Goal: Task Accomplishment & Management: Complete application form

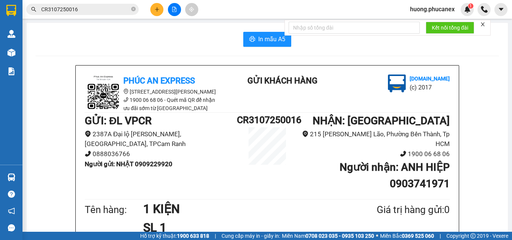
click at [157, 13] on button at bounding box center [156, 9] width 13 height 13
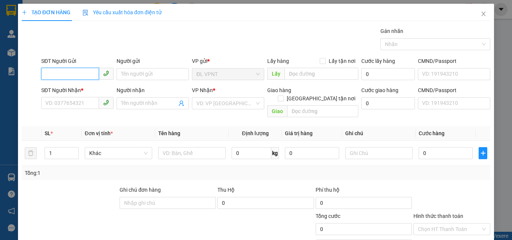
click at [82, 73] on input "SĐT Người Gửi" at bounding box center [70, 74] width 58 height 12
click at [85, 92] on div "0706084317 - ngọc" at bounding box center [82, 89] width 74 height 8
type input "0706084317"
type input "ngọc"
type input "0909462249"
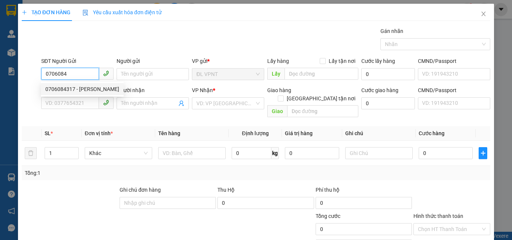
type input "THUỶ"
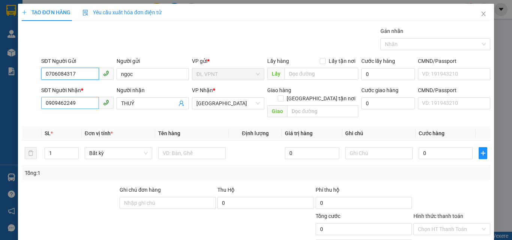
type input "0706084317"
drag, startPoint x: 75, startPoint y: 103, endPoint x: 0, endPoint y: 115, distance: 75.5
click at [0, 114] on div "TẠO ĐƠN HÀNG Yêu cầu xuất hóa đơn điện tử Transit Pickup Surcharge Ids Transit …" at bounding box center [256, 120] width 512 height 240
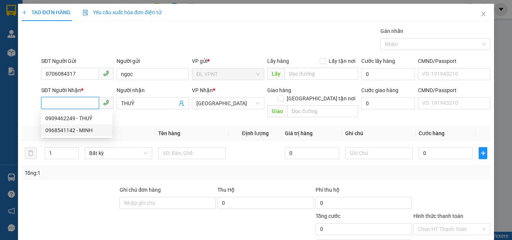
click at [81, 129] on div "0968541142 - MINH" at bounding box center [76, 130] width 63 height 8
type input "0968541142"
type input "MINH"
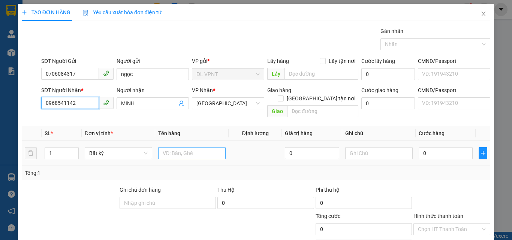
type input "0968541142"
click at [189, 147] on input "text" at bounding box center [191, 153] width 67 height 12
type input "1 TG"
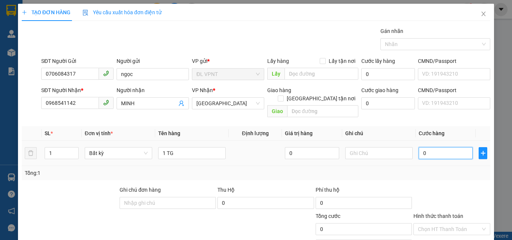
click at [440, 147] on input "0" at bounding box center [445, 153] width 54 height 12
type input "4"
type input "40"
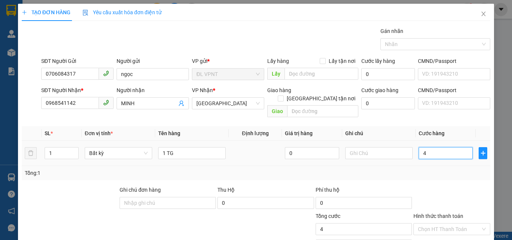
type input "40"
click at [455, 224] on input "Hình thức thanh toán" at bounding box center [449, 229] width 63 height 11
type input "40.000"
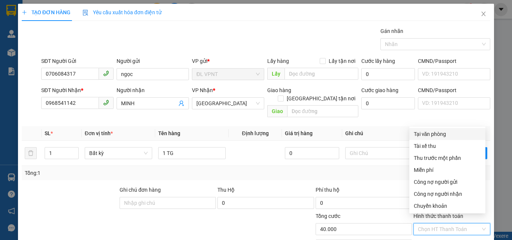
click at [431, 132] on div "Tại văn phòng" at bounding box center [447, 134] width 67 height 8
type input "0"
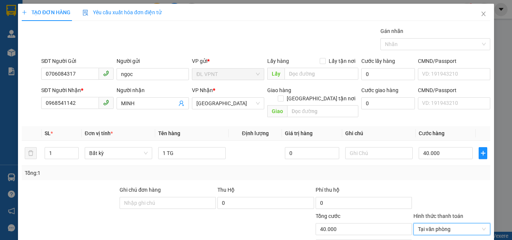
scroll to position [37, 0]
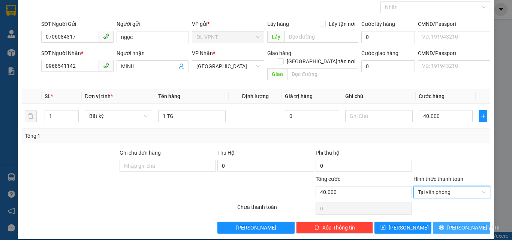
click at [450, 224] on span "[PERSON_NAME] và In" at bounding box center [473, 228] width 52 height 8
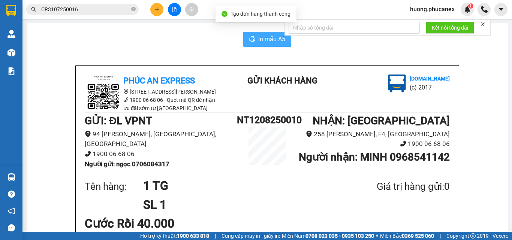
click at [270, 35] on span "In mẫu A5" at bounding box center [271, 38] width 27 height 9
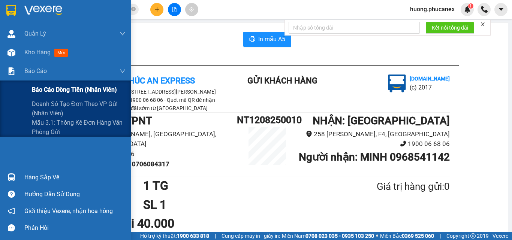
click at [46, 90] on span "Báo cáo dòng tiền (nhân viên)" at bounding box center [74, 89] width 85 height 9
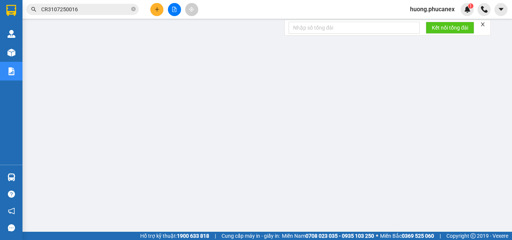
click at [438, 6] on span "huong.phucanex" at bounding box center [432, 8] width 57 height 9
click at [429, 18] on li "Đăng xuất" at bounding box center [431, 23] width 57 height 12
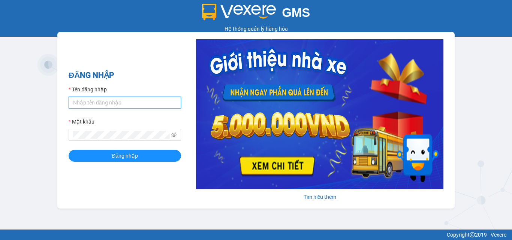
click at [136, 103] on input "Tên đăng nhập" at bounding box center [125, 103] width 112 height 12
type input "mynt.phucanex"
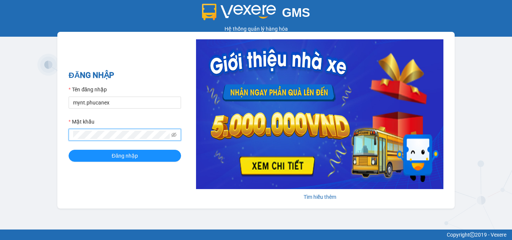
click at [69, 150] on button "Đăng nhập" at bounding box center [125, 156] width 112 height 12
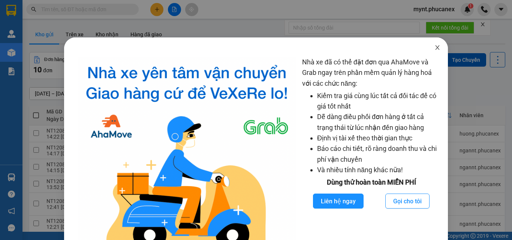
click at [435, 48] on icon "close" at bounding box center [437, 47] width 4 height 4
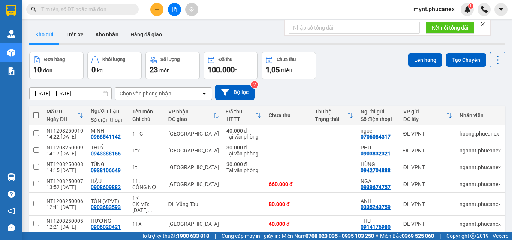
click at [67, 5] on span at bounding box center [82, 9] width 112 height 11
click at [65, 7] on input "text" at bounding box center [85, 9] width 88 height 8
paste input "0335243759"
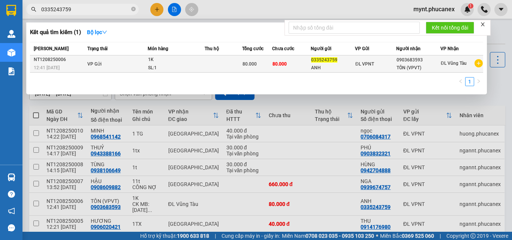
type input "0335243759"
click at [421, 69] on div "TÔN (VPVT)" at bounding box center [417, 68] width 43 height 8
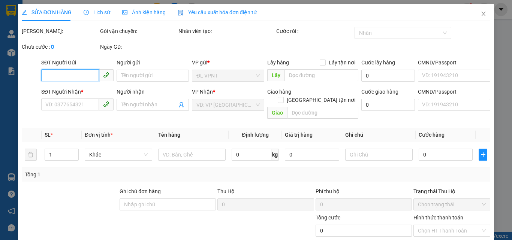
type input "0335243759"
type input "ANH"
type input "0903683593"
type input "TÔN (VPVT)"
type input "80.000"
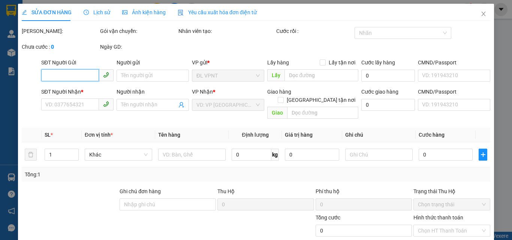
type input "80.000"
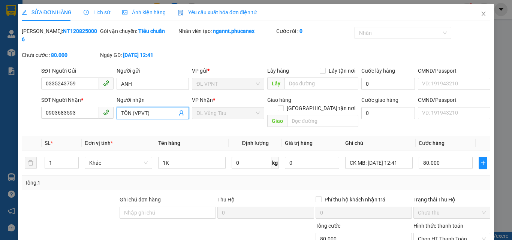
drag, startPoint x: 132, startPoint y: 104, endPoint x: 152, endPoint y: 106, distance: 20.4
click at [152, 109] on input "TÔN (VPVT)" at bounding box center [149, 113] width 56 height 8
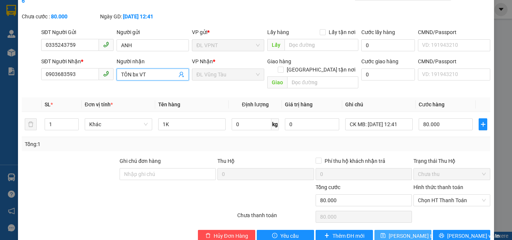
type input "TÔN bx VT"
click at [393, 232] on span "[PERSON_NAME] thay đổi" at bounding box center [418, 236] width 60 height 8
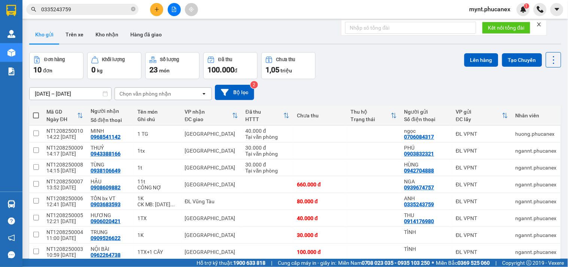
click at [85, 9] on input "0335243759" at bounding box center [85, 9] width 88 height 8
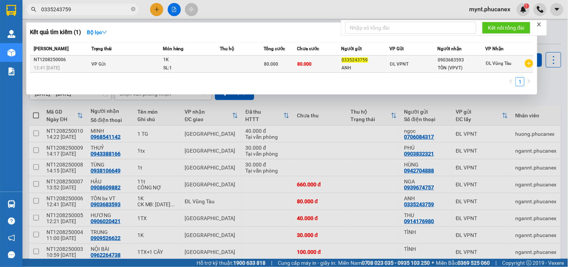
click at [73, 60] on div "NT1208250006" at bounding box center [61, 60] width 55 height 8
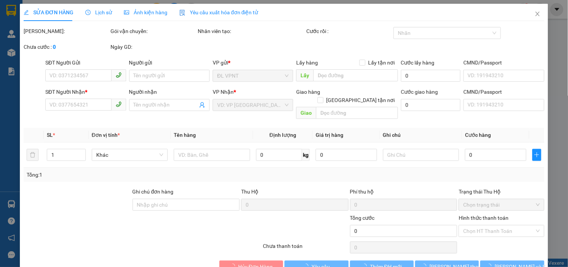
type input "0335243759"
type input "ANH"
type input "0903683593"
type input "TÔN bx VT"
type input "80.000"
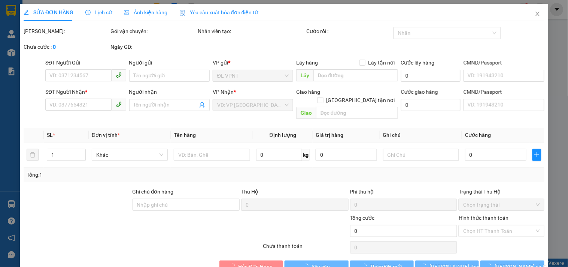
type input "80.000"
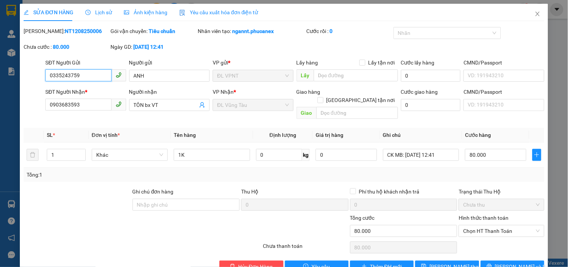
drag, startPoint x: 89, startPoint y: 73, endPoint x: 0, endPoint y: 74, distance: 89.2
click at [0, 74] on div "SỬA ĐƠN HÀNG Lịch sử Ảnh kiện hàng Yêu cầu xuất hóa đơn điện tử Total Paid Fee …" at bounding box center [284, 133] width 568 height 267
click at [58, 224] on div at bounding box center [99, 227] width 152 height 26
click at [497, 240] on button "[PERSON_NAME] và In" at bounding box center [513, 266] width 64 height 12
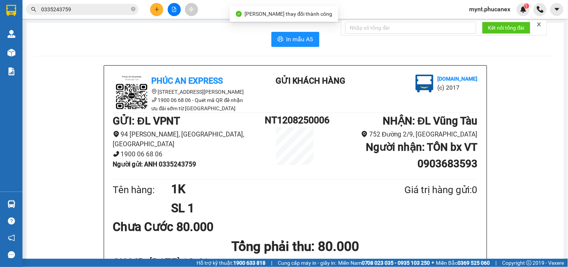
scroll to position [42, 0]
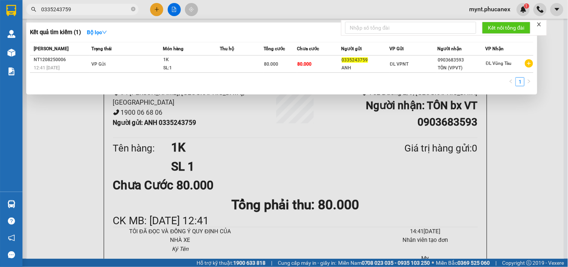
click at [55, 14] on span "0335243759" at bounding box center [82, 9] width 112 height 11
click at [57, 10] on input "0335243759" at bounding box center [85, 9] width 88 height 8
paste input "962422204"
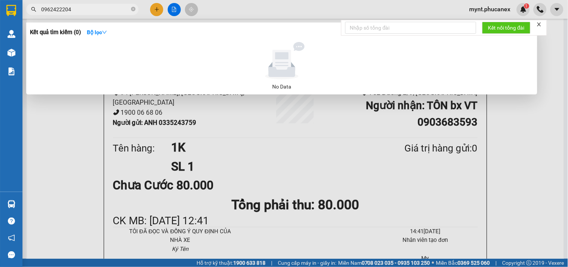
type input "0962422204"
drag, startPoint x: 37, startPoint y: 150, endPoint x: 163, endPoint y: 110, distance: 131.4
click at [37, 150] on div at bounding box center [284, 133] width 568 height 267
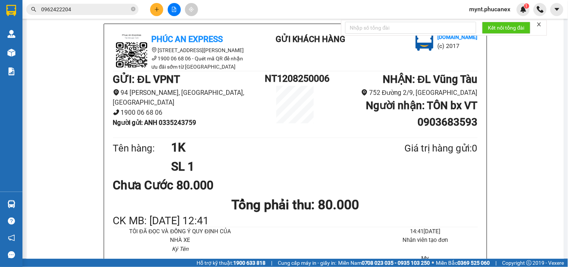
scroll to position [0, 0]
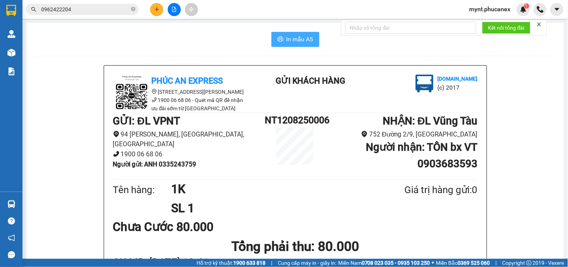
click at [290, 40] on span "In mẫu A5" at bounding box center [300, 38] width 27 height 9
click at [158, 12] on button at bounding box center [156, 9] width 13 height 13
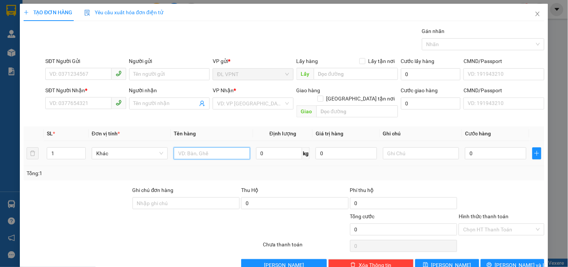
click at [190, 147] on input "text" at bounding box center [212, 153] width 76 height 12
type input "1t"
click at [72, 66] on div "SĐT Người Gửi" at bounding box center [85, 62] width 81 height 11
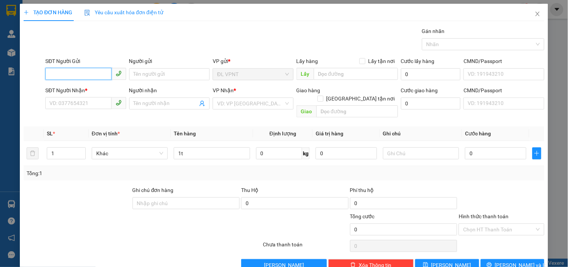
click at [72, 70] on input "SĐT Người Gửi" at bounding box center [78, 74] width 66 height 12
click at [140, 75] on input "Người gửi" at bounding box center [169, 74] width 81 height 12
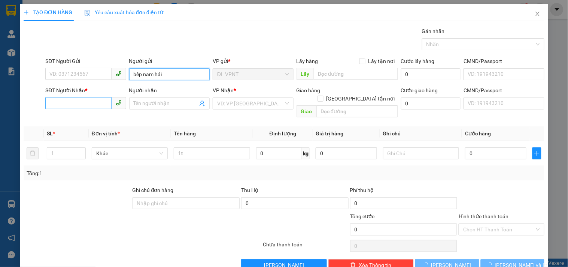
type input "bếp nam hải"
click at [64, 106] on input "SĐT Người Nhận *" at bounding box center [78, 103] width 66 height 12
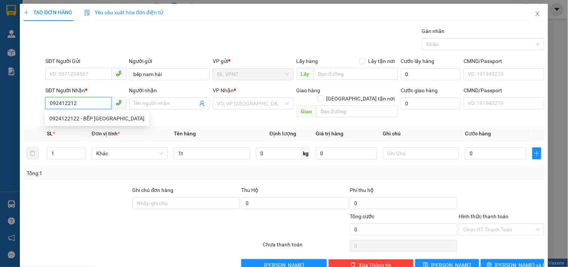
type input "0924122122"
click at [64, 120] on div "0924122122 - BẾP [GEOGRAPHIC_DATA]" at bounding box center [96, 118] width 95 height 8
type input "BẾP NAM [GEOGRAPHIC_DATA]"
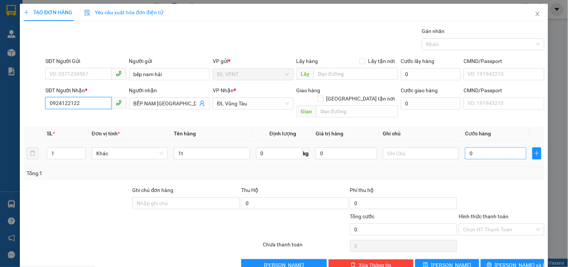
type input "0924122122"
click at [479, 147] on input "0" at bounding box center [495, 153] width 61 height 12
type input "4"
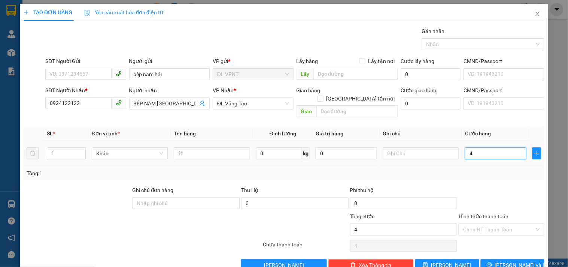
type input "40"
type input "40.000"
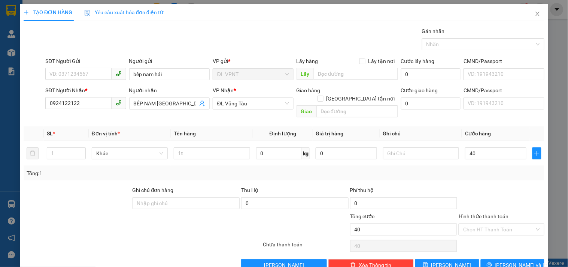
type input "40.000"
click at [466, 186] on div at bounding box center [501, 199] width 87 height 26
click at [495, 240] on button "[PERSON_NAME] và In" at bounding box center [513, 265] width 64 height 12
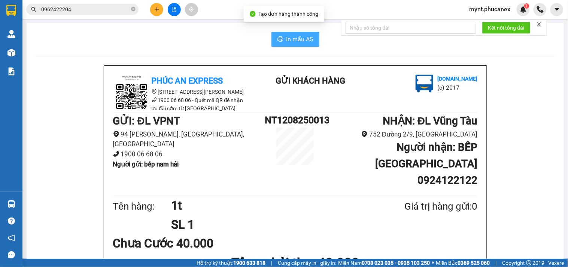
click at [294, 36] on span "In mẫu A5" at bounding box center [300, 38] width 27 height 9
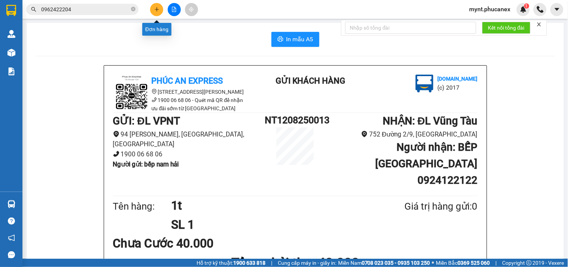
click at [158, 5] on button at bounding box center [156, 9] width 13 height 13
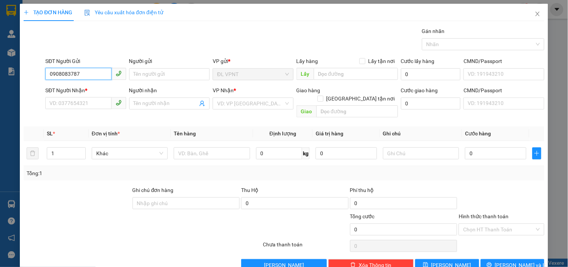
drag, startPoint x: 91, startPoint y: 73, endPoint x: 0, endPoint y: 78, distance: 90.8
click at [0, 78] on div "TẠO ĐƠN HÀNG Yêu cầu xuất hóa đơn điện tử Transit Pickup Surcharge Ids Transit …" at bounding box center [284, 133] width 568 height 267
type input "0908083787"
click at [64, 103] on input "SĐT Người Nhận *" at bounding box center [78, 103] width 66 height 12
paste input "0908083787"
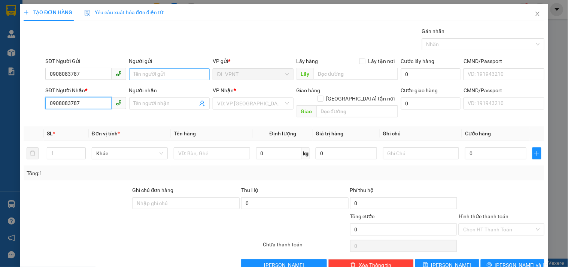
type input "0908083787"
click at [169, 79] on input "Người gửi" at bounding box center [169, 74] width 81 height 12
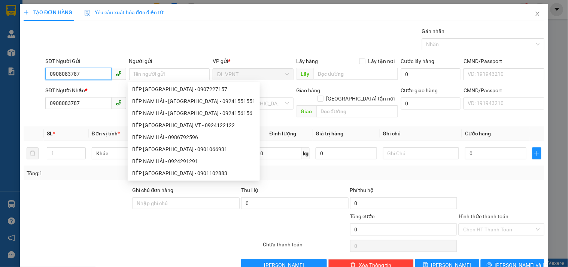
click at [74, 78] on input "0908083787" at bounding box center [78, 74] width 66 height 12
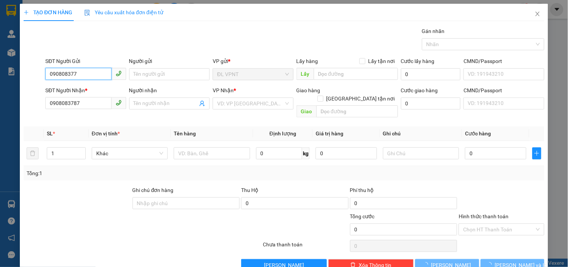
type input "0908083767"
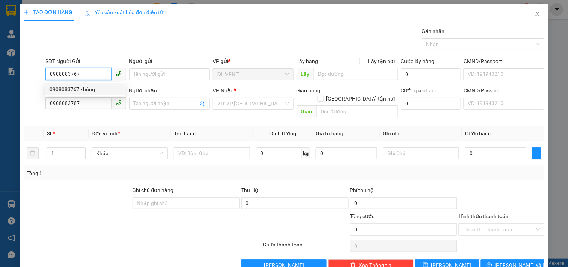
click at [75, 90] on div "0908083767 - hùng" at bounding box center [84, 89] width 71 height 8
type input "hùng"
type input "0908083767"
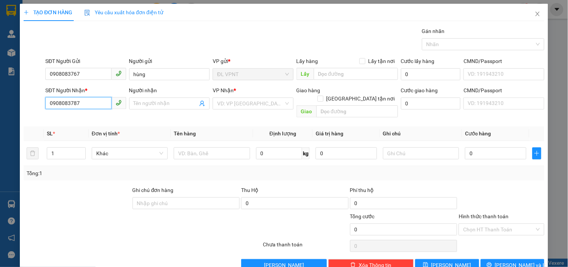
drag, startPoint x: 86, startPoint y: 106, endPoint x: 73, endPoint y: 106, distance: 13.5
click at [73, 106] on input "0908083787" at bounding box center [78, 103] width 66 height 12
type input "0908083767"
click at [72, 117] on div "0908083767 - hùng" at bounding box center [84, 118] width 71 height 8
type input "hùng"
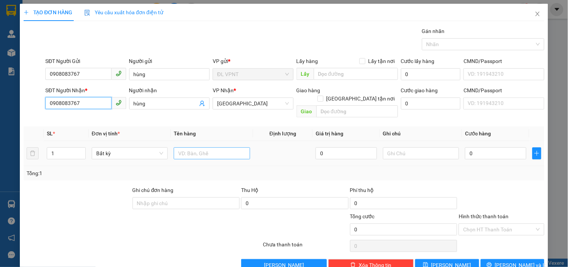
type input "0908083767"
click at [182, 147] on input "text" at bounding box center [212, 153] width 76 height 12
type input "1t"
click at [496, 148] on input "0" at bounding box center [495, 153] width 61 height 12
type input "3"
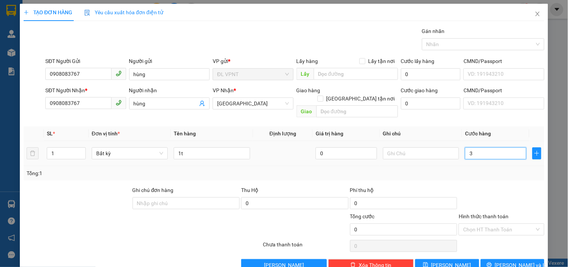
type input "3"
type input "30"
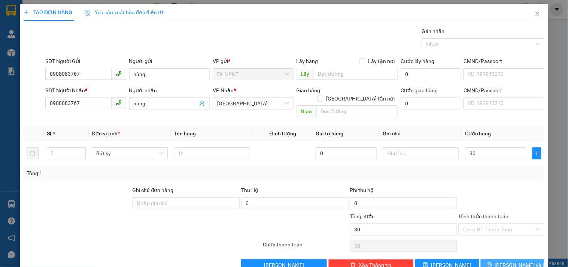
type input "30.000"
click at [492, 240] on icon "printer" at bounding box center [489, 264] width 5 height 5
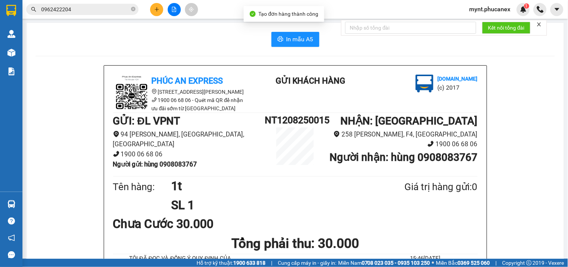
click at [282, 41] on button "In mẫu A5" at bounding box center [296, 39] width 48 height 15
click at [157, 12] on icon "plus" at bounding box center [156, 9] width 5 height 5
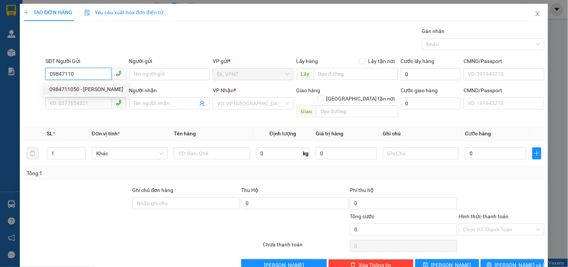
click at [86, 92] on div "0984711050 - [PERSON_NAME]" at bounding box center [86, 89] width 74 height 8
type input "0984711050"
type input "[PERSON_NAME]"
type input "0907711614"
type input "B.WELL"
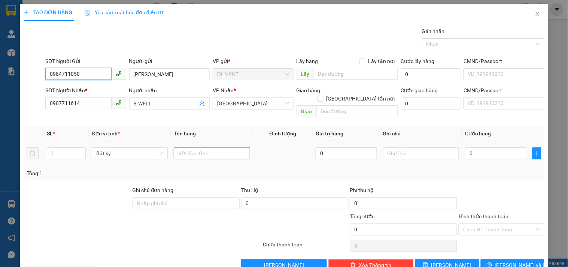
type input "0984711050"
click at [190, 147] on input "text" at bounding box center [212, 153] width 76 height 12
type input "1t"
click at [476, 147] on input "0" at bounding box center [495, 153] width 61 height 12
type input "3"
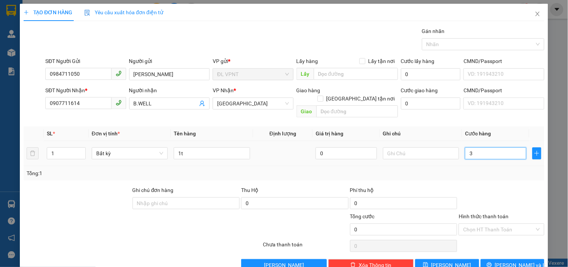
type input "3"
type input "30"
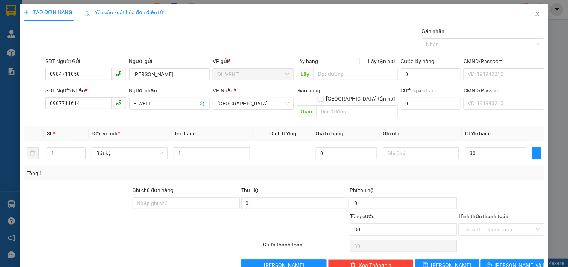
type input "30.000"
click at [507, 240] on span "[PERSON_NAME] và In" at bounding box center [521, 265] width 52 height 8
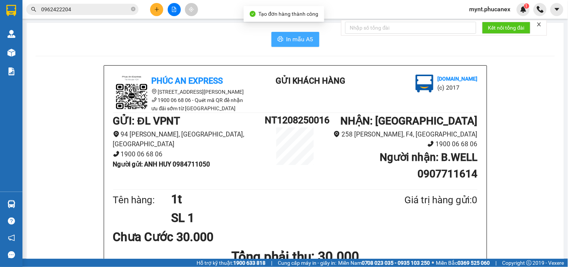
click at [287, 34] on span "In mẫu A5" at bounding box center [300, 38] width 27 height 9
